Goal: Task Accomplishment & Management: Manage account settings

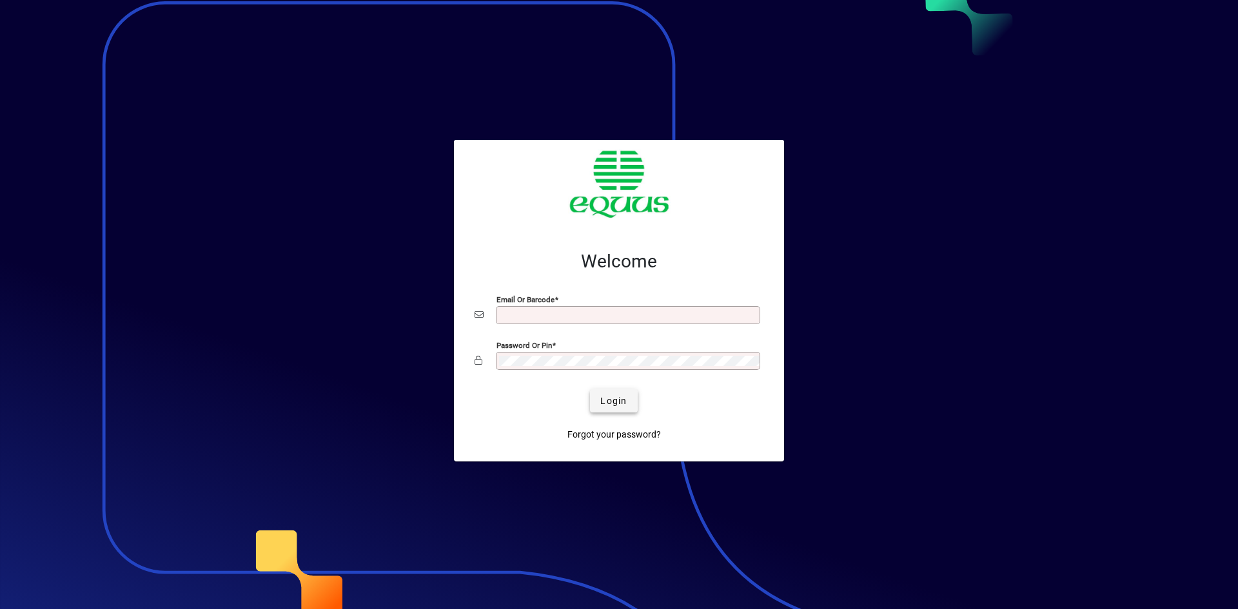
type input "**********"
click at [621, 400] on span "Login" at bounding box center [613, 402] width 26 height 14
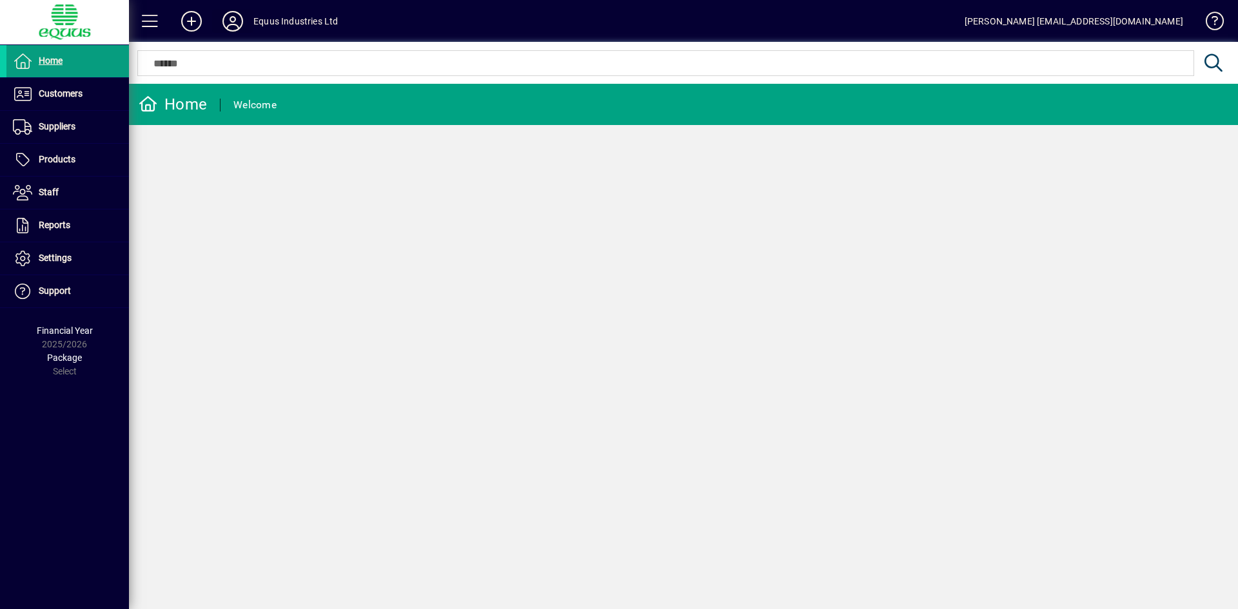
click at [237, 19] on icon at bounding box center [233, 21] width 26 height 21
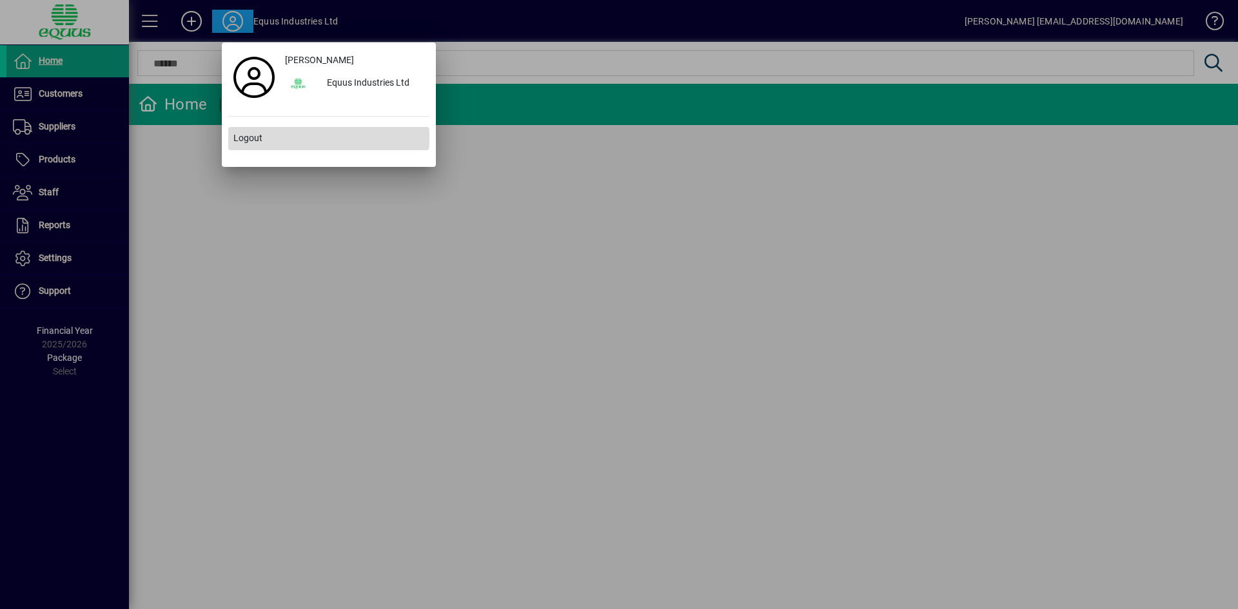
click at [260, 137] on span "Logout" at bounding box center [247, 139] width 29 height 14
